Goal: Task Accomplishment & Management: Use online tool/utility

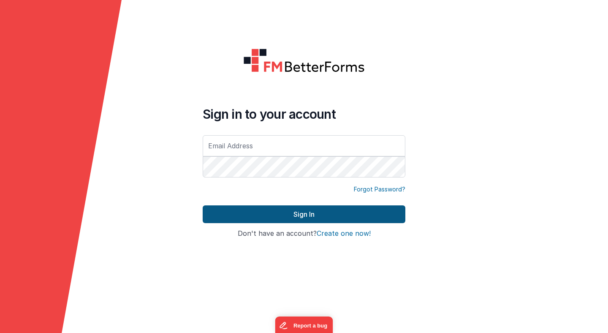
type input "[PERSON_NAME][EMAIL_ADDRESS][PERSON_NAME][DOMAIN_NAME]"
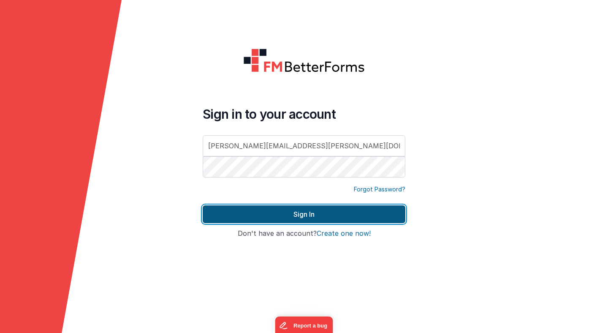
click at [278, 214] on button "Sign In" at bounding box center [304, 214] width 203 height 18
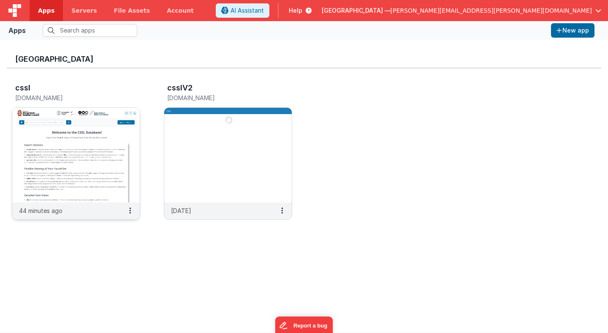
click at [90, 144] on img at bounding box center [76, 155] width 128 height 95
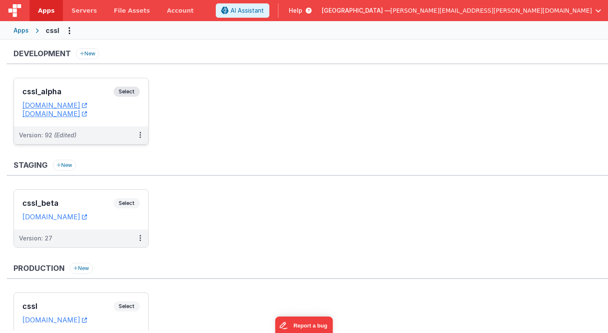
click at [132, 92] on span "Select" at bounding box center [127, 92] width 26 height 10
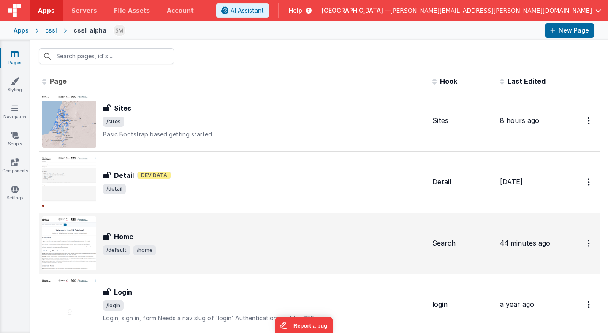
click at [131, 231] on div "Home Home /default /home" at bounding box center [233, 243] width 383 height 54
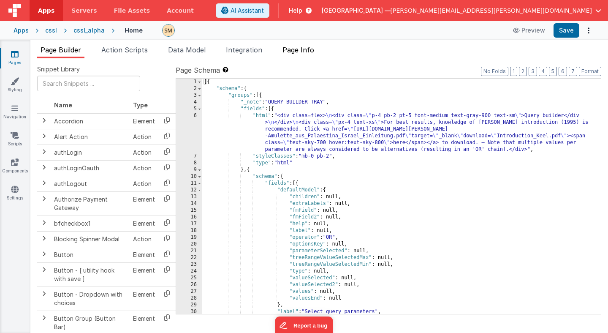
click at [309, 51] on span "Page Info" at bounding box center [299, 50] width 32 height 8
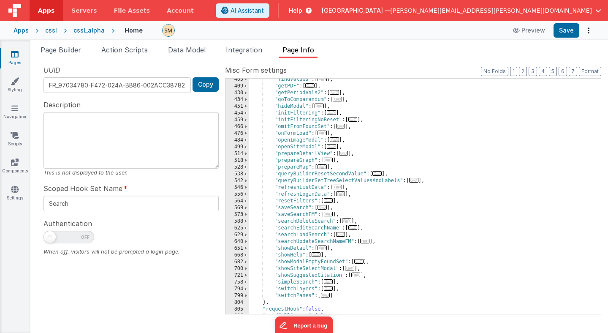
scroll to position [226, 0]
click at [246, 187] on span at bounding box center [246, 187] width 5 height 7
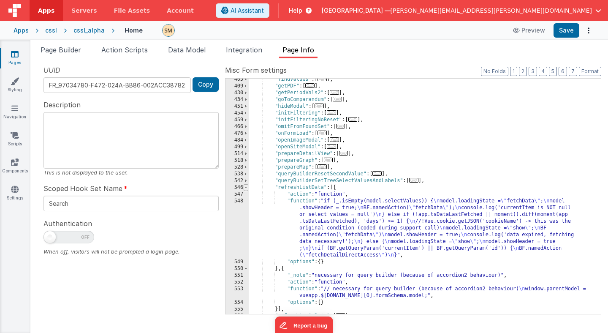
click at [246, 187] on span at bounding box center [246, 187] width 5 height 7
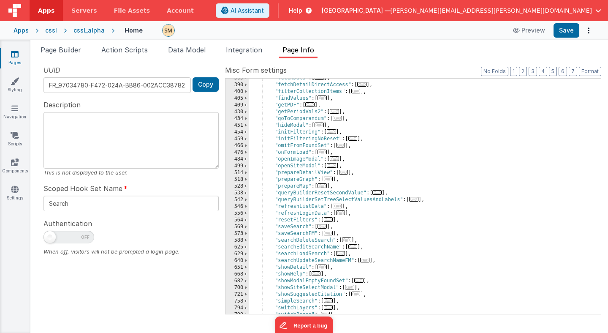
scroll to position [201, 0]
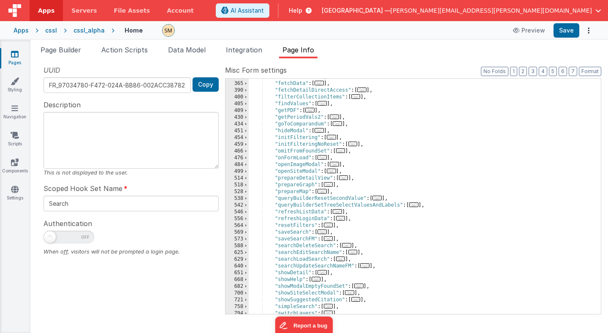
click at [260, 176] on div ""feedback" : [ ... ] , "fetchData" : [ ... ] , "fetchDetailDirectAccess" : [ ..…" at bounding box center [425, 197] width 352 height 249
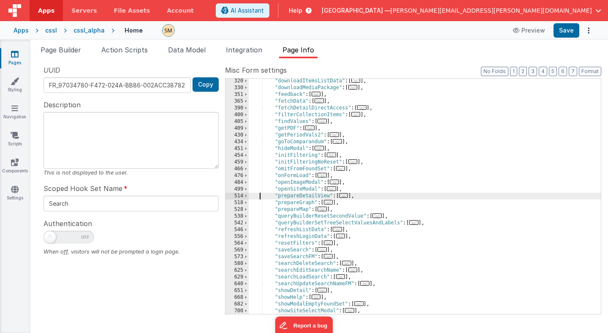
scroll to position [183, 0]
click at [246, 156] on span at bounding box center [246, 155] width 5 height 7
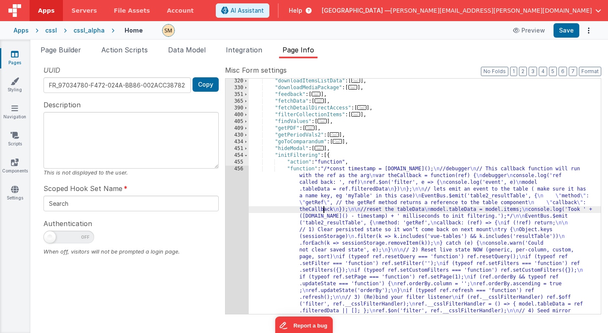
click at [322, 209] on div ""downloadItemsListData" : [ ... ] , "downloadMediaPackage" : [ ... ] , "feedbac…" at bounding box center [425, 290] width 352 height 424
click at [232, 220] on div "456" at bounding box center [237, 257] width 23 height 182
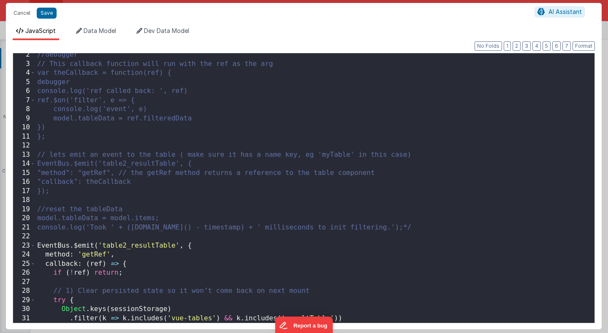
scroll to position [6, 0]
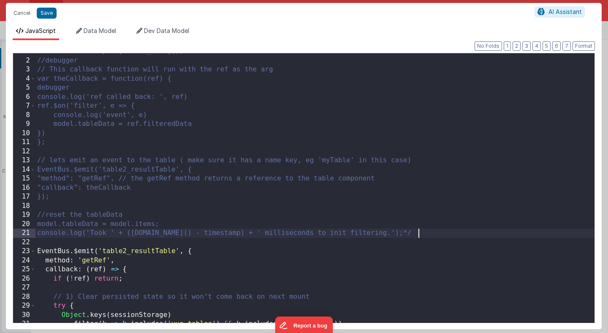
click at [423, 234] on div "/*const timestamp = [DOMAIN_NAME](); //debugger // This callback function will …" at bounding box center [314, 190] width 559 height 287
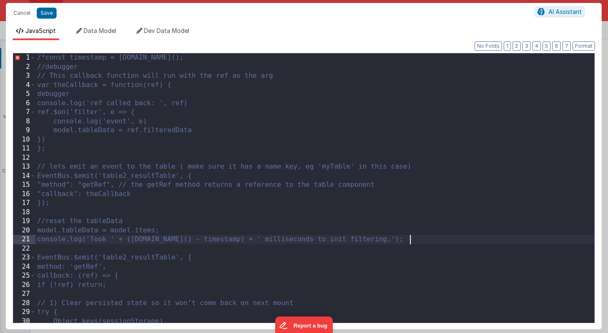
scroll to position [0, 0]
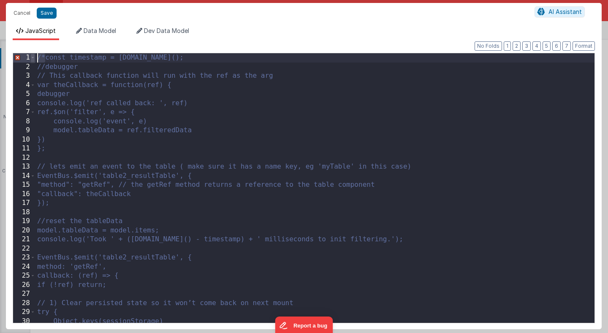
drag, startPoint x: 45, startPoint y: 57, endPoint x: 34, endPoint y: 56, distance: 11.1
click at [34, 56] on div "1 2 3 4 5 6 7 8 9 10 11 12 13 14 15 16 17 18 19 20 21 22 23 24 25 26 27 28 29 3…" at bounding box center [304, 188] width 582 height 270
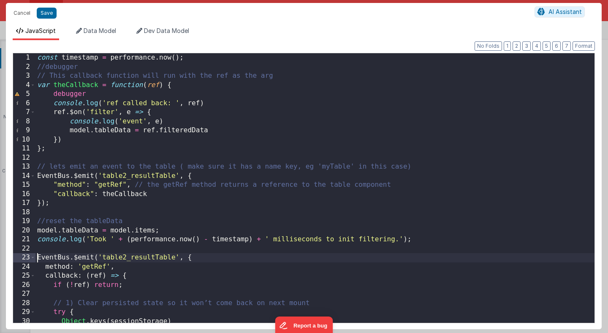
click at [37, 257] on div "const timestamp = performance . now ( ) ; //debugger // This callback function …" at bounding box center [314, 196] width 559 height 287
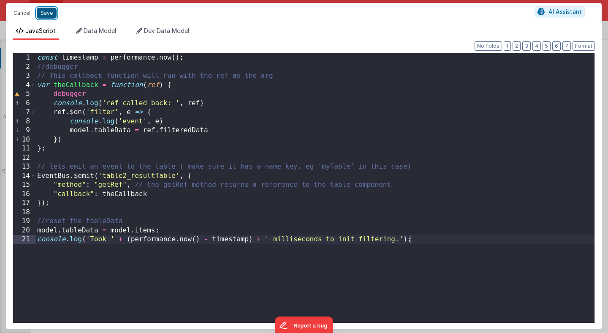
click at [47, 14] on button "Save" at bounding box center [47, 13] width 20 height 11
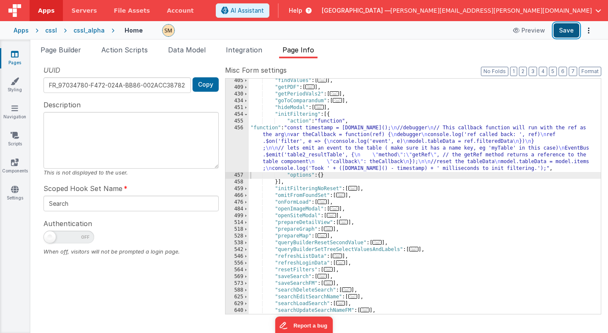
click at [560, 32] on button "Save" at bounding box center [567, 30] width 26 height 14
